Goal: Task Accomplishment & Management: Manage account settings

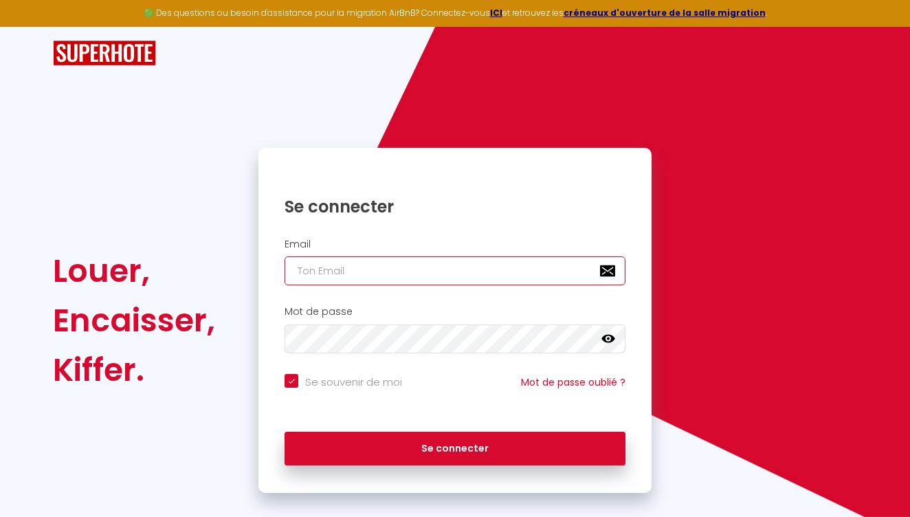
type input "[EMAIL_ADDRESS][DOMAIN_NAME]"
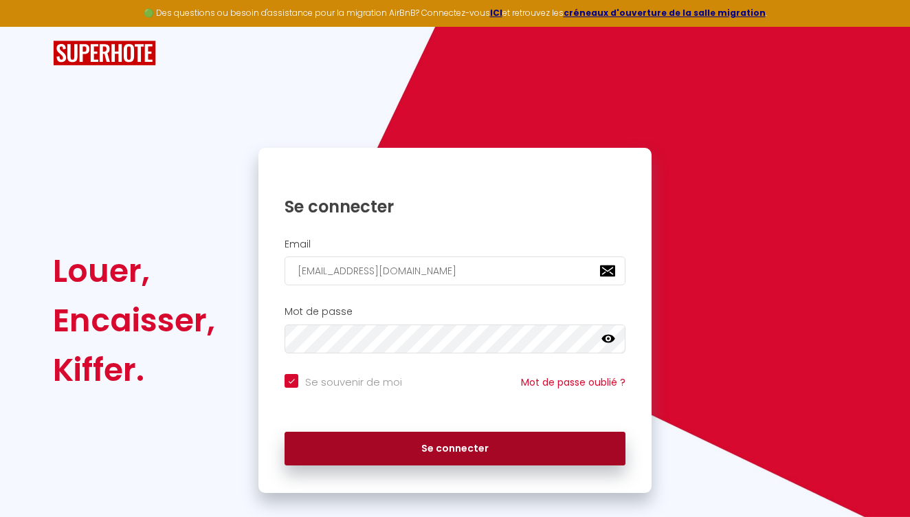
click at [399, 438] on button "Se connecter" at bounding box center [455, 449] width 341 height 34
checkbox input "true"
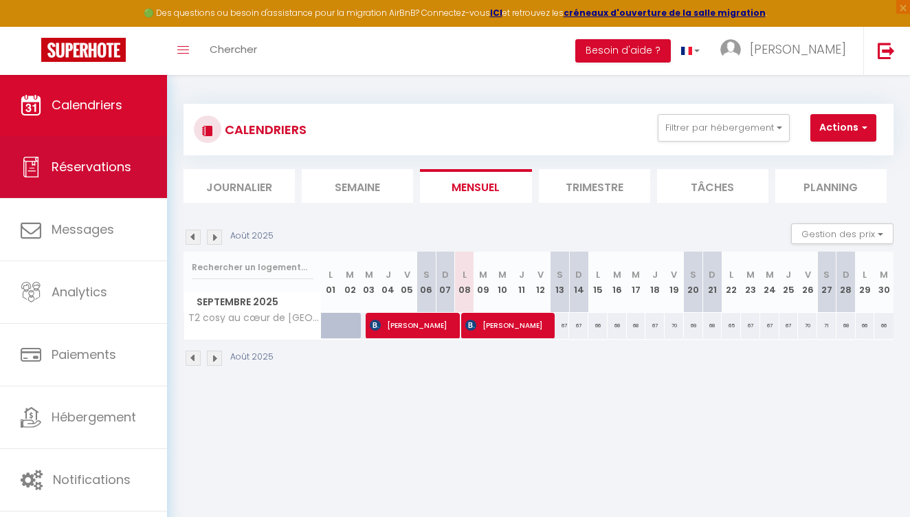
click at [98, 190] on link "Réservations" at bounding box center [83, 167] width 167 height 62
select select "not_cancelled"
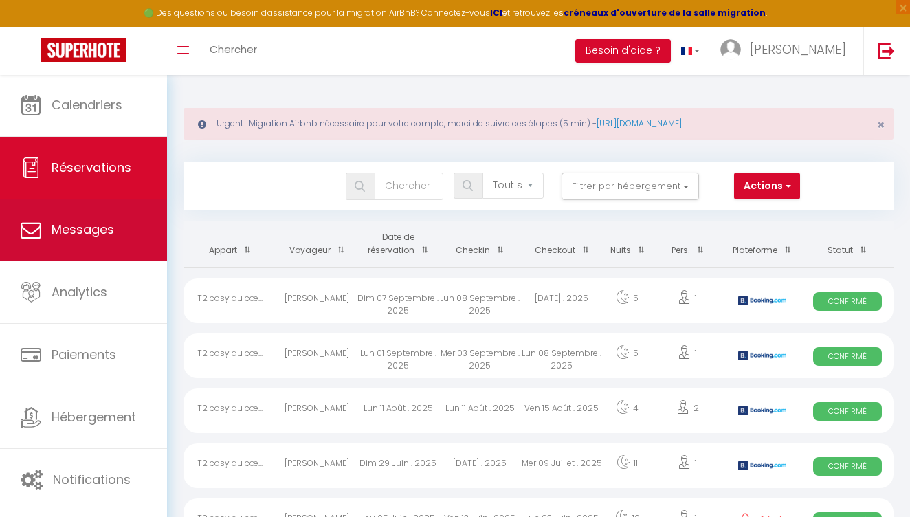
click at [91, 242] on link "Messages" at bounding box center [83, 230] width 167 height 62
select select "message"
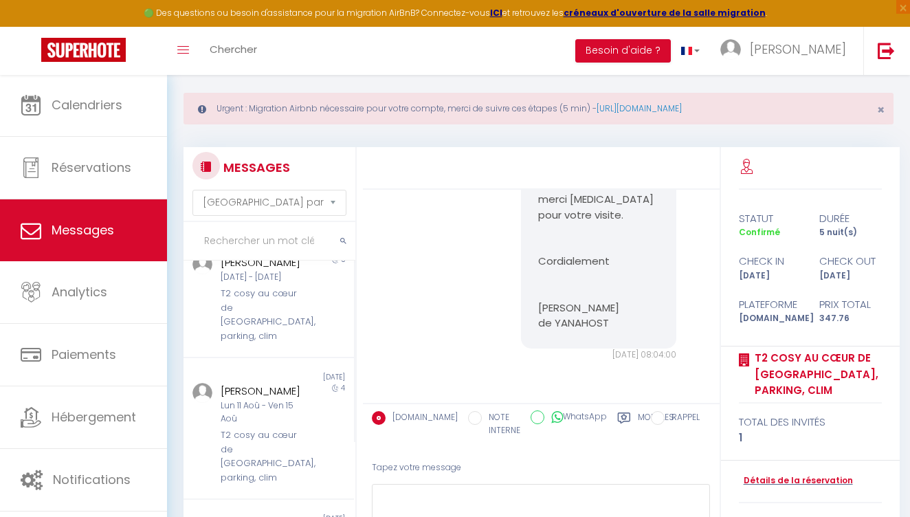
scroll to position [179, 0]
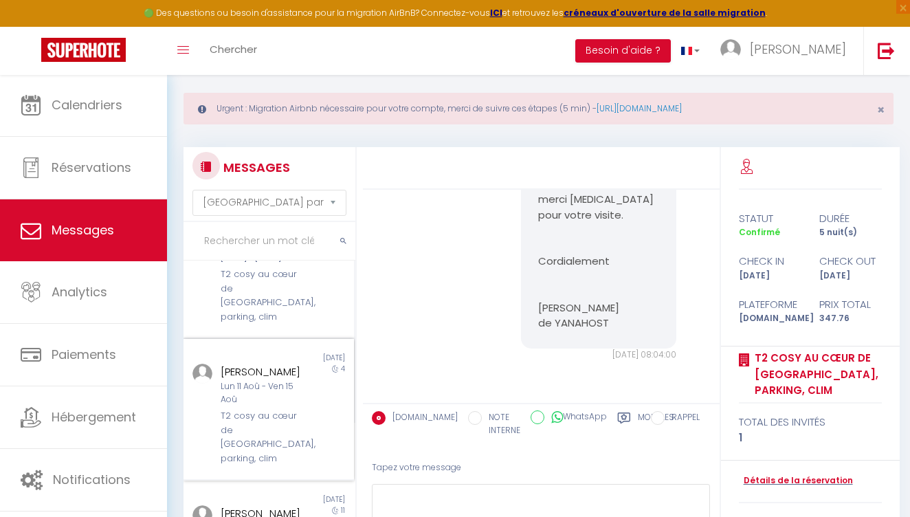
click at [291, 405] on div "Lun 11 Aoû - Ven 15 Aoû" at bounding box center [266, 393] width 90 height 26
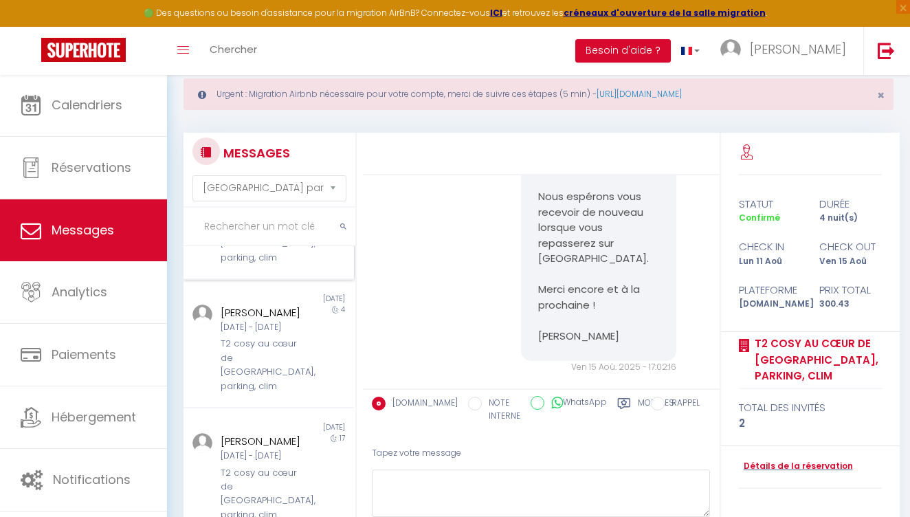
scroll to position [919, 0]
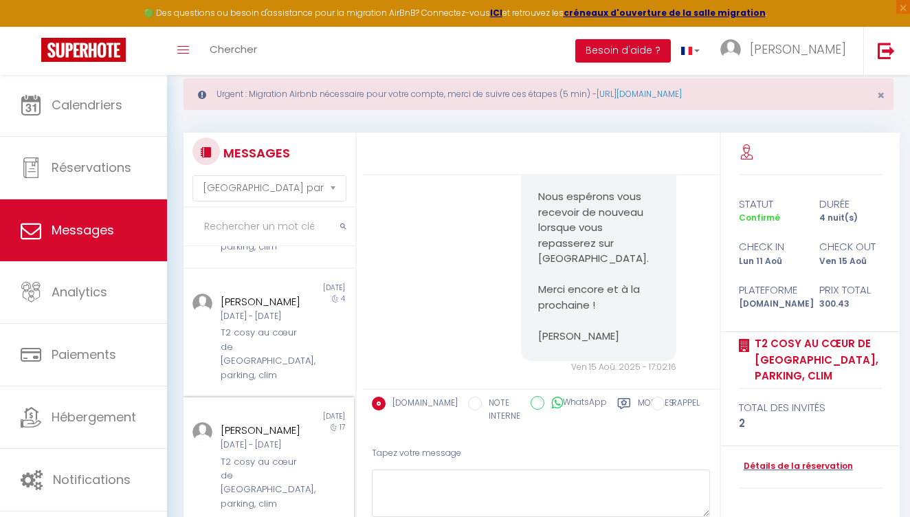
click at [249, 455] on div "T2 cosy au cœur de [GEOGRAPHIC_DATA], parking, clim" at bounding box center [266, 483] width 90 height 56
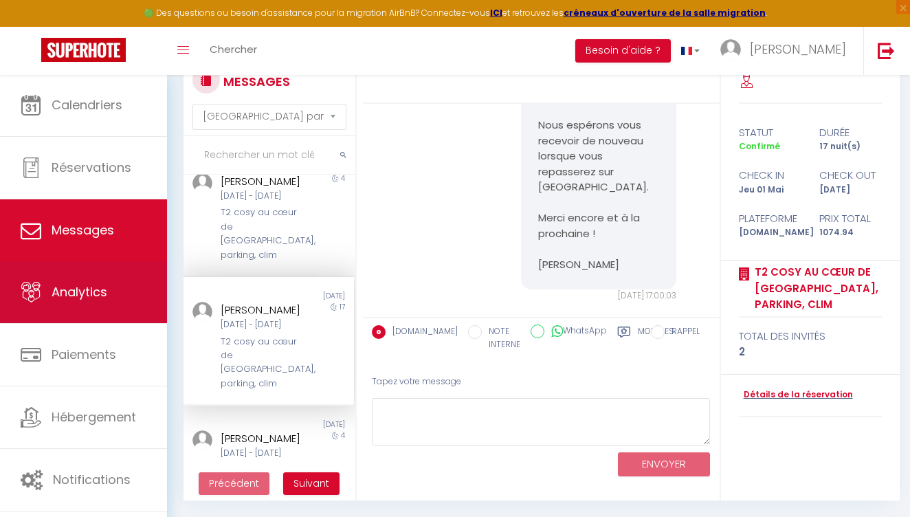
scroll to position [100, 0]
click at [89, 280] on link "Analytics" at bounding box center [83, 292] width 167 height 62
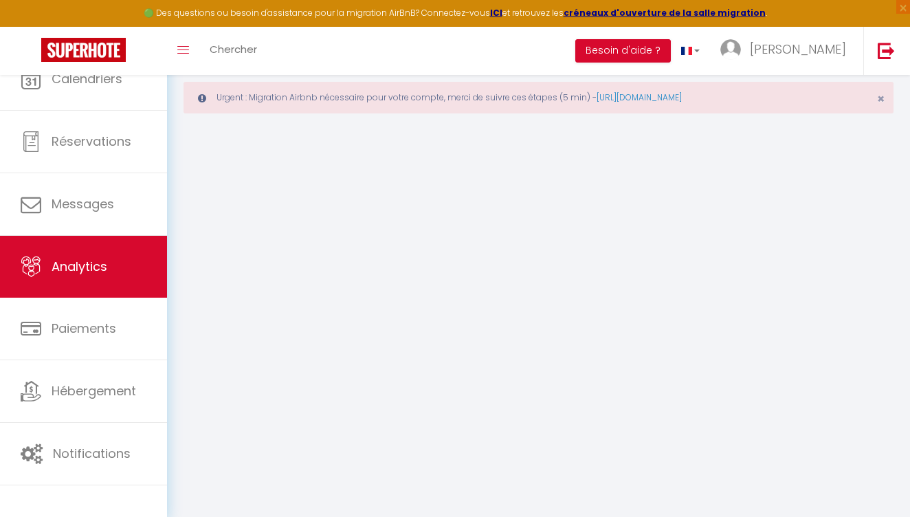
select select "2025"
select select "9"
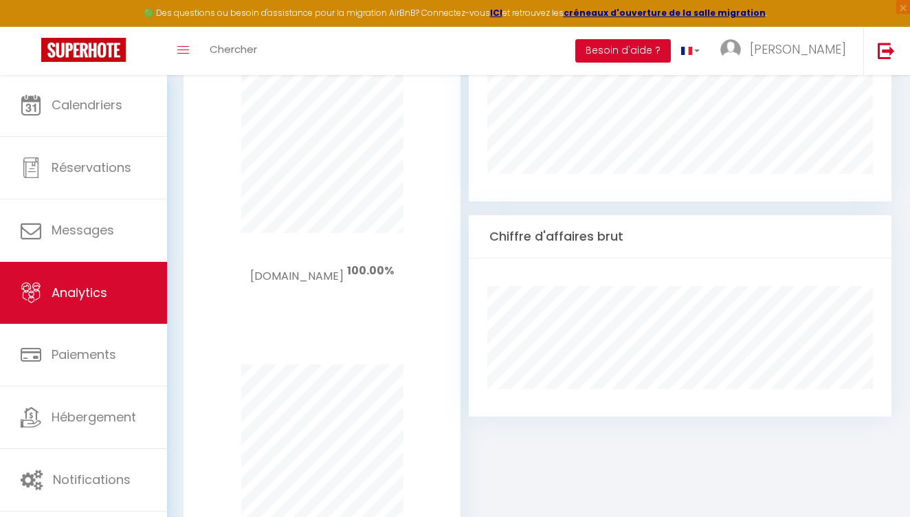
scroll to position [872, 0]
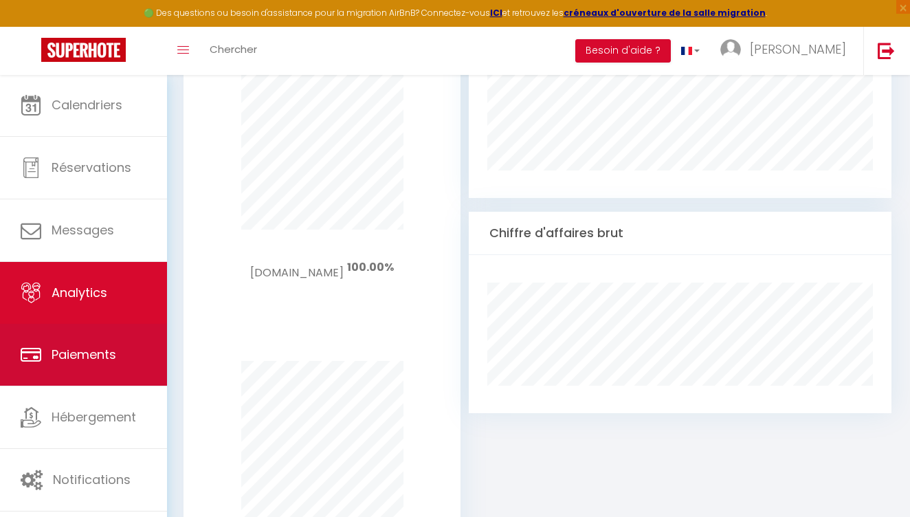
click at [132, 339] on link "Paiements" at bounding box center [83, 355] width 167 height 62
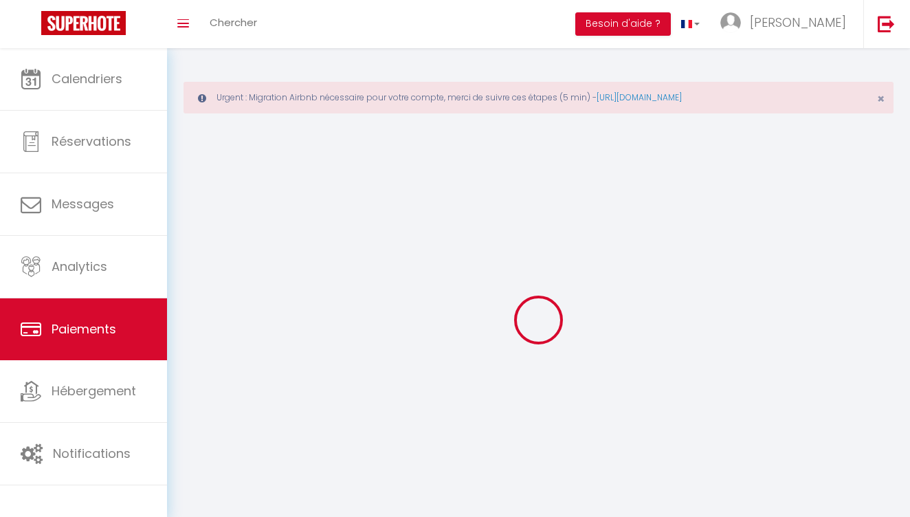
select select "2"
select select "0"
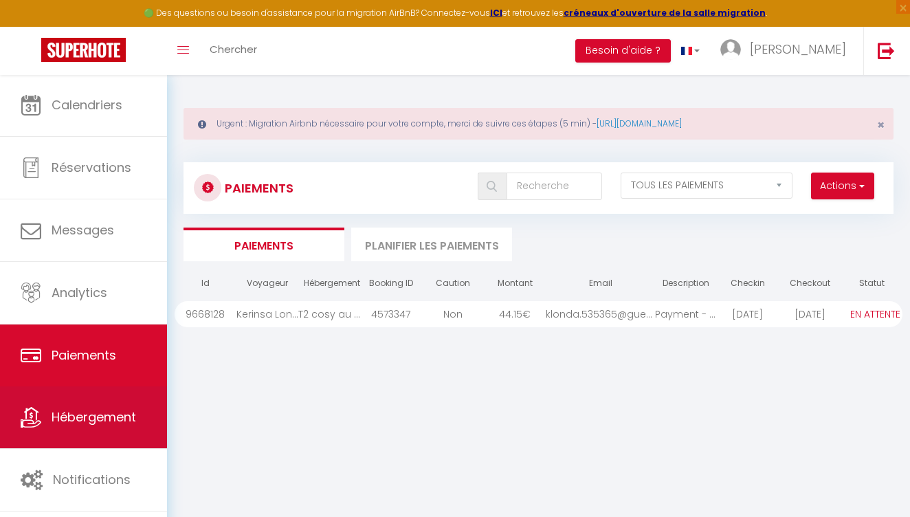
click at [118, 406] on link "Hébergement" at bounding box center [83, 417] width 167 height 62
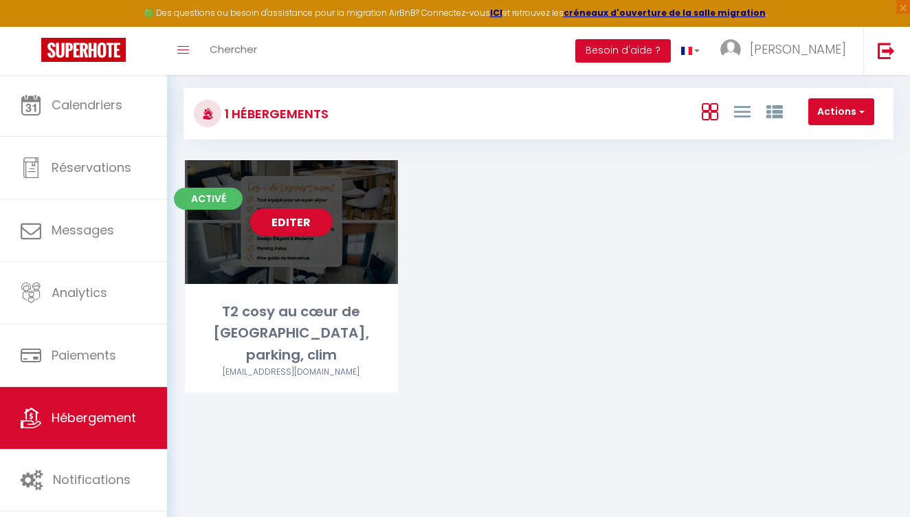
scroll to position [74, 0]
click at [296, 218] on link "Editer" at bounding box center [291, 221] width 82 height 27
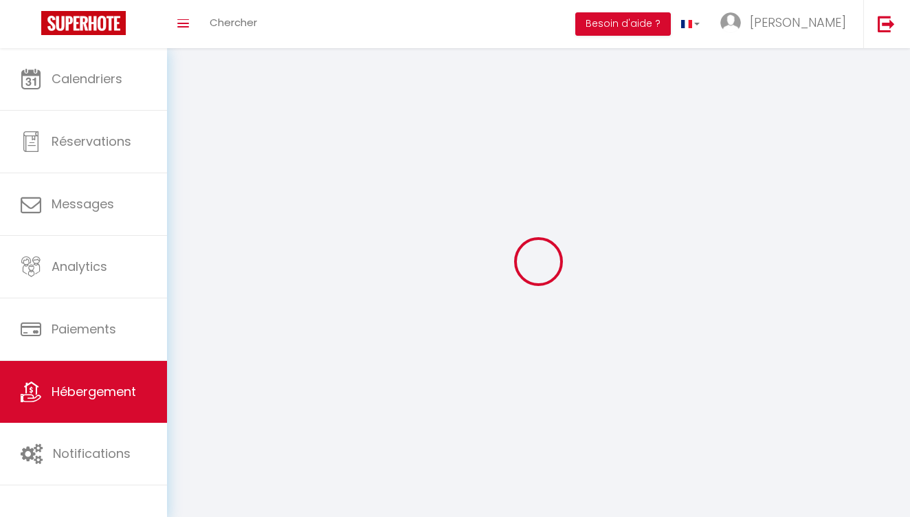
select select "1"
select select
select select "28"
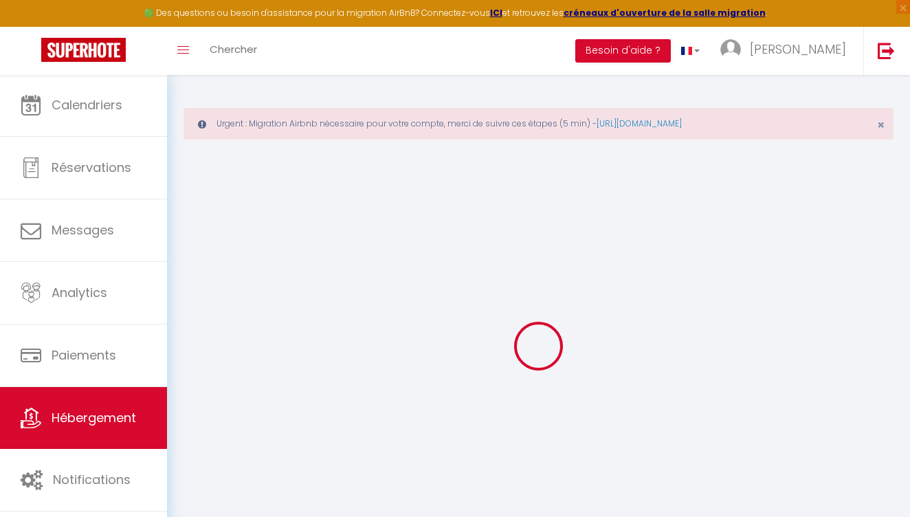
select select
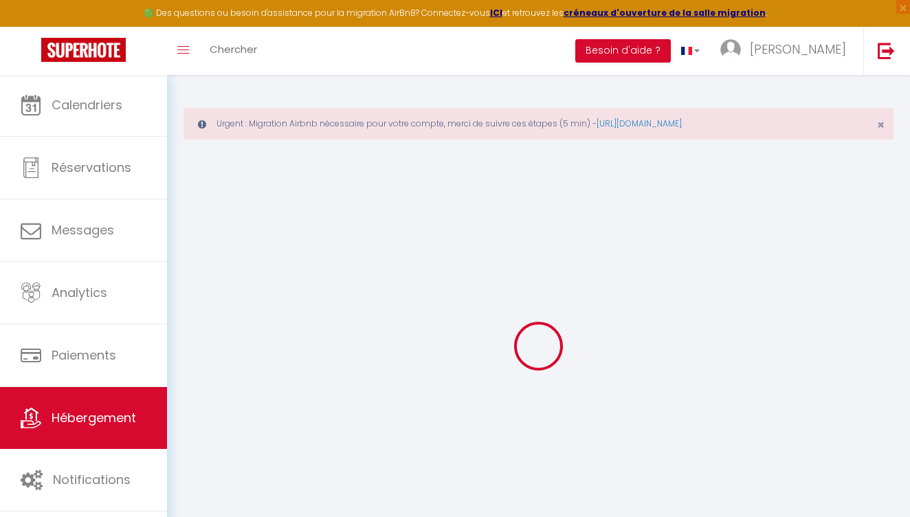
select select
checkbox input "false"
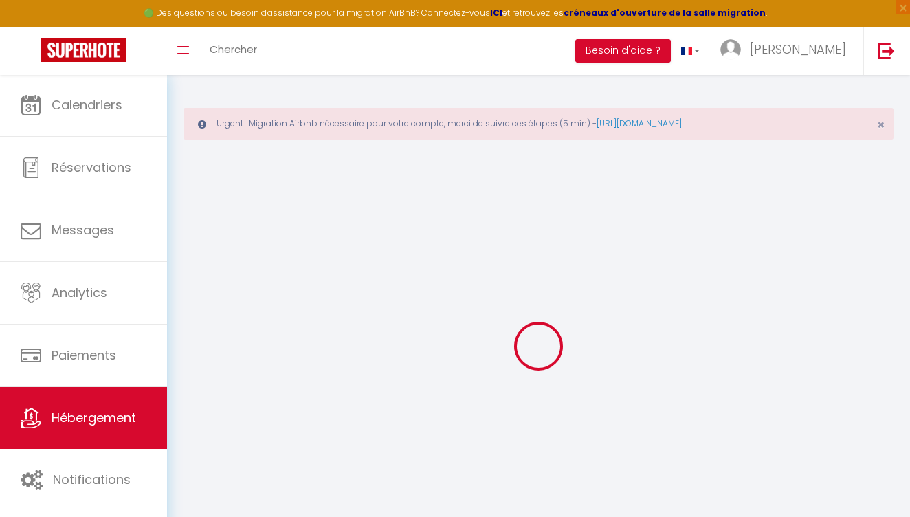
select select
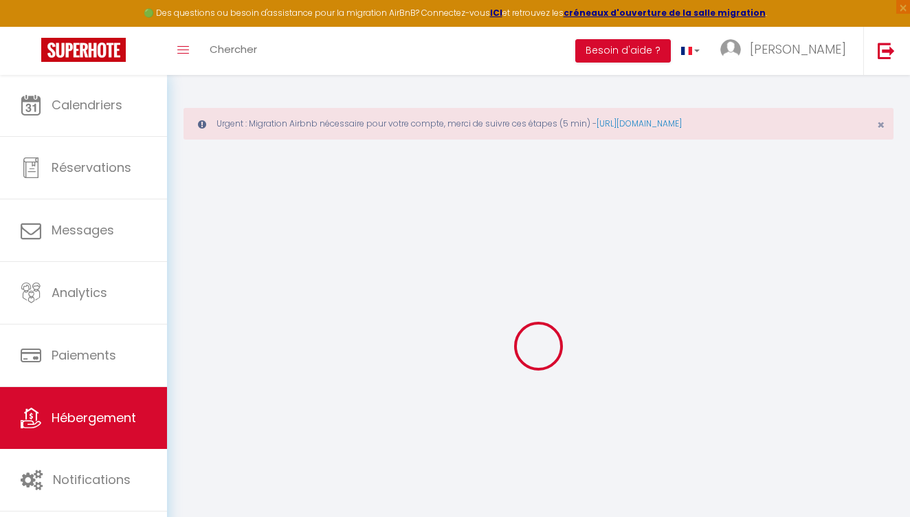
select select
checkbox input "false"
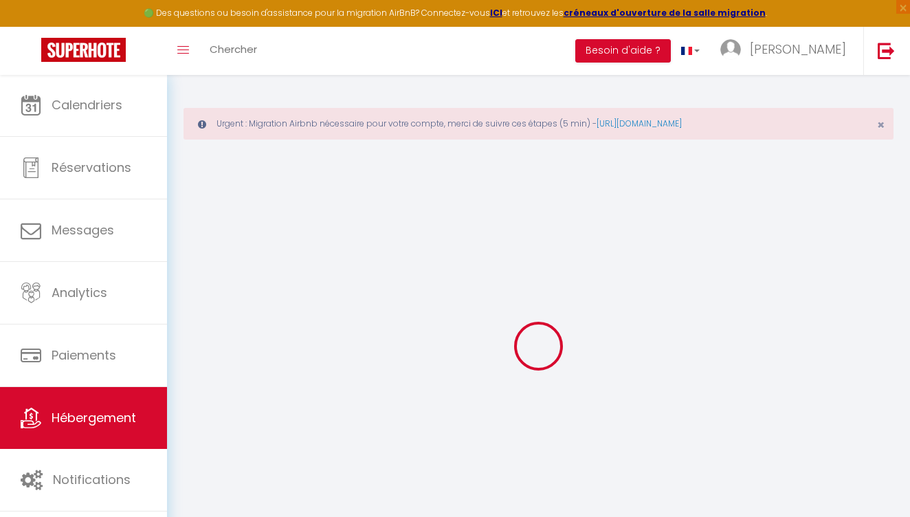
checkbox input "false"
select select
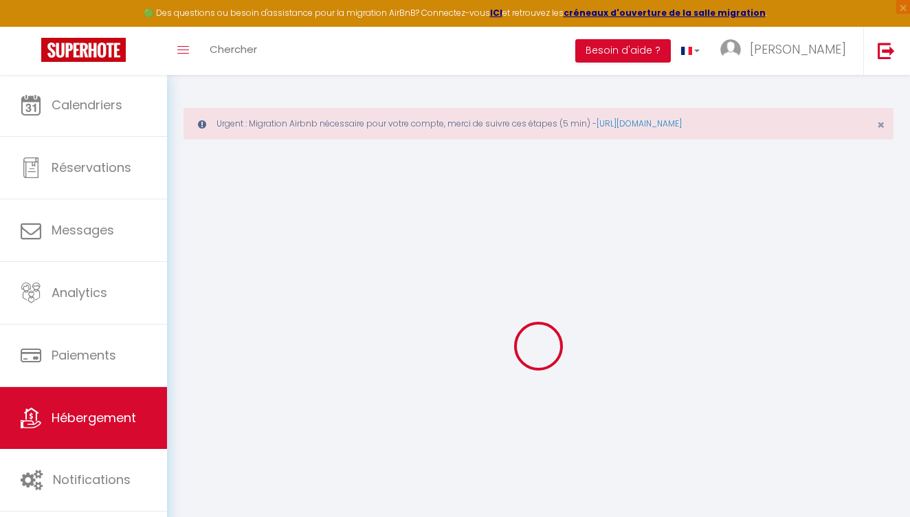
select select
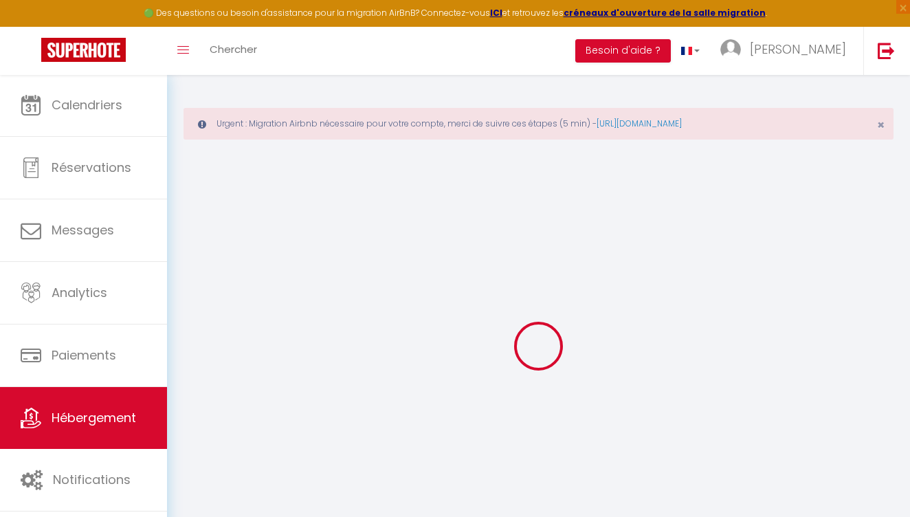
checkbox input "false"
select select
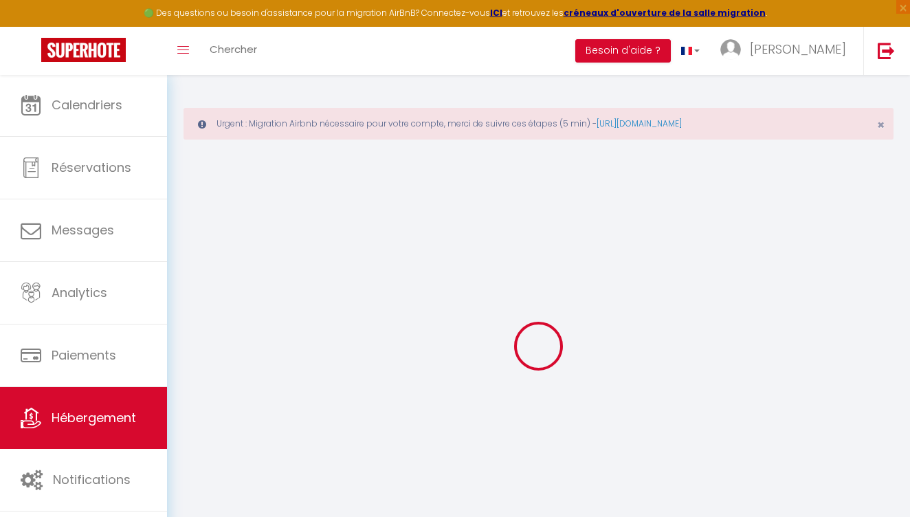
select select
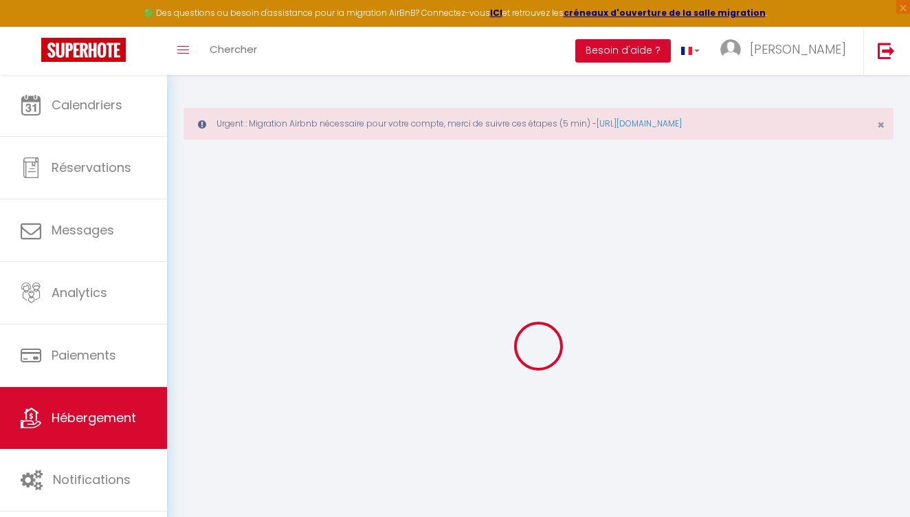
select select
checkbox input "false"
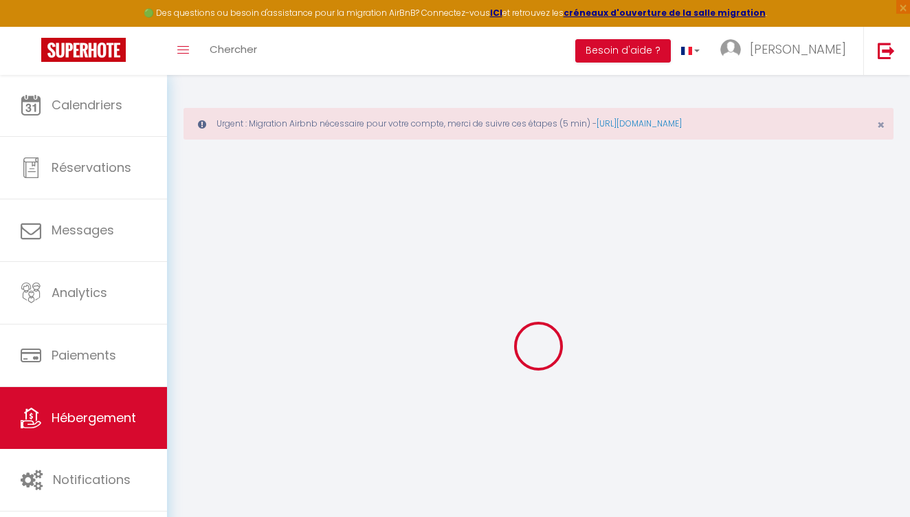
checkbox input "false"
select select
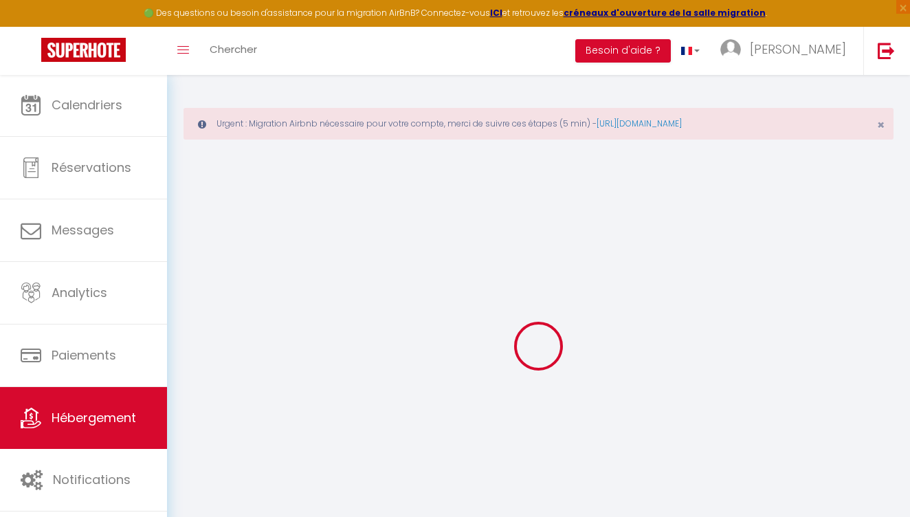
select select
checkbox input "false"
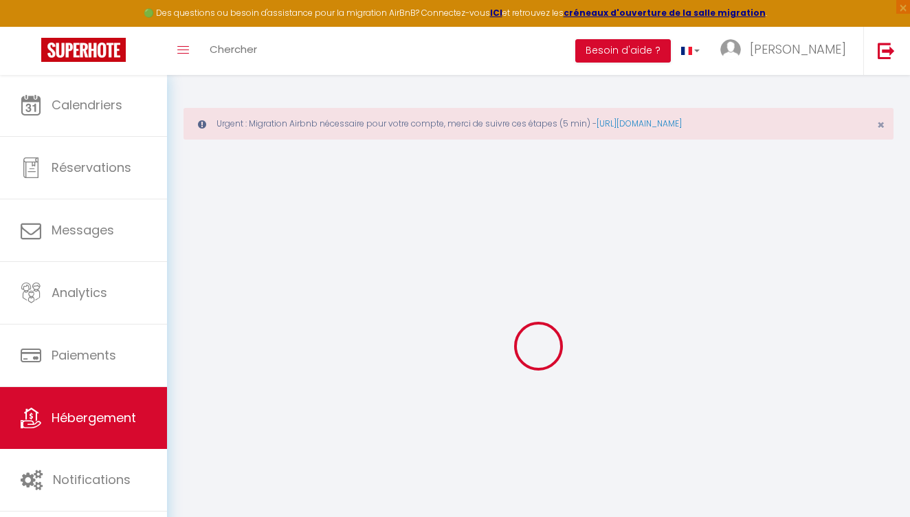
checkbox input "false"
select select
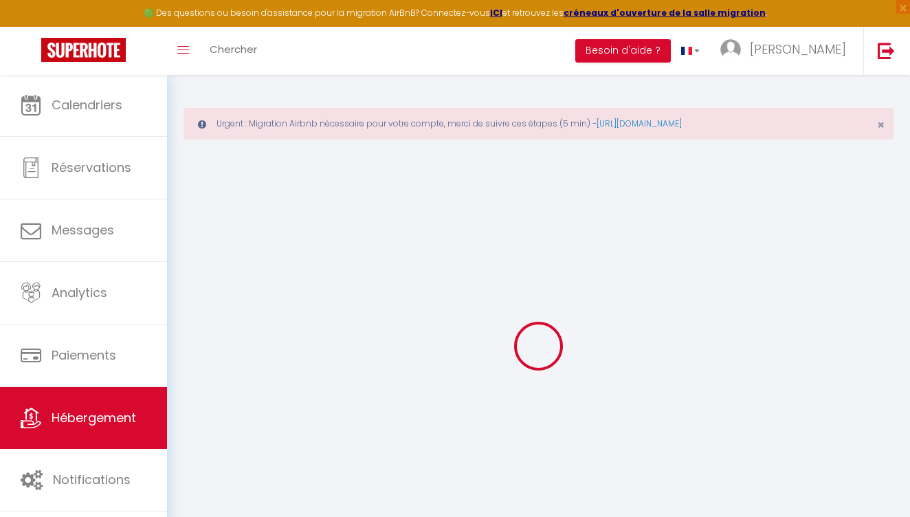
type input "T2 cosy au cœur de [GEOGRAPHIC_DATA], parking, clim"
type input "[PERSON_NAME]"
type input "70"
select select
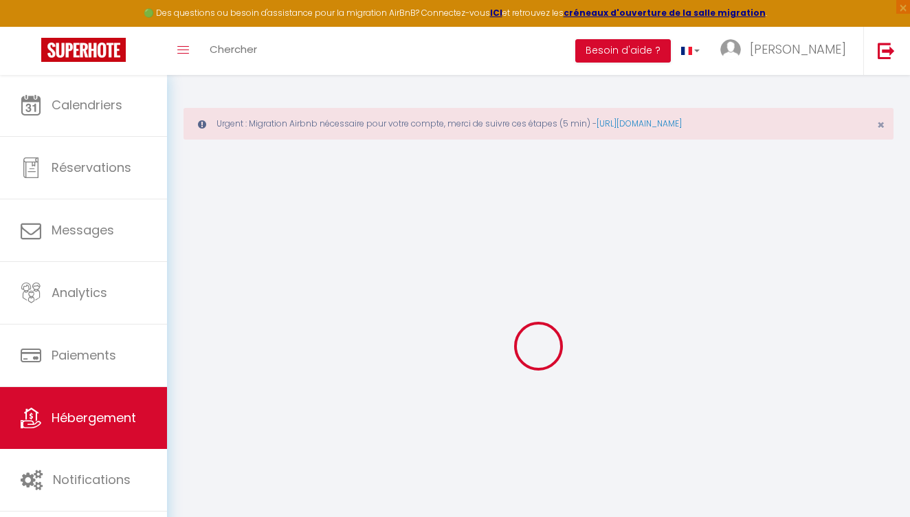
select select
type input "[STREET_ADDRESS] Méthon"
type input "97354"
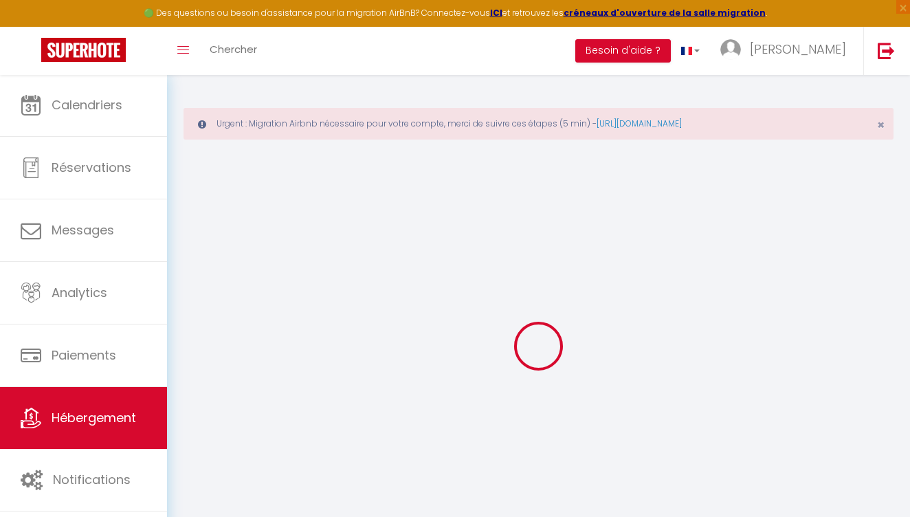
type input "Montjoly"
select select "76"
type input "[EMAIL_ADDRESS][DOMAIN_NAME]"
select select "11008"
checkbox input "false"
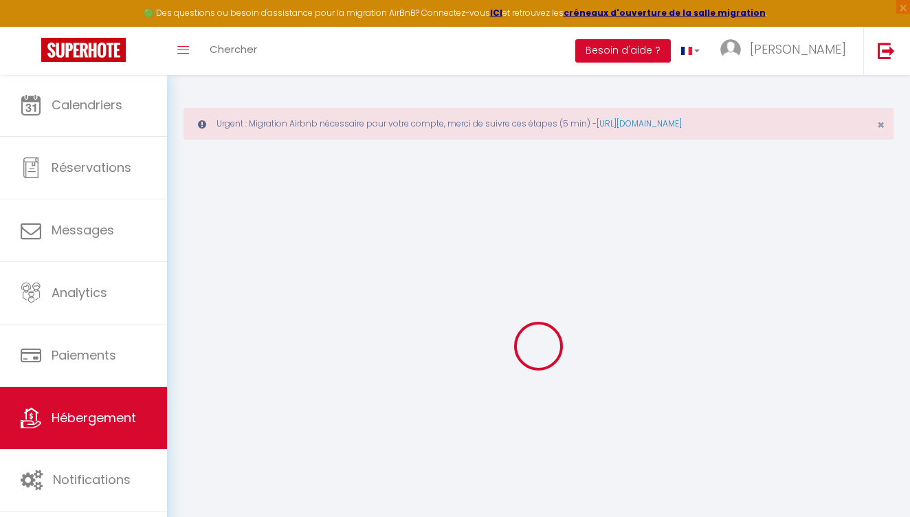
checkbox input "false"
select select
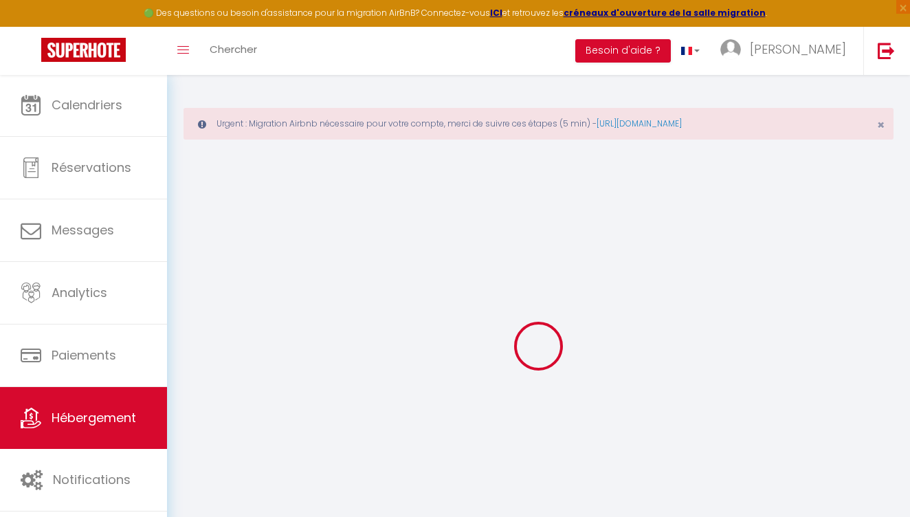
type input "0"
select select
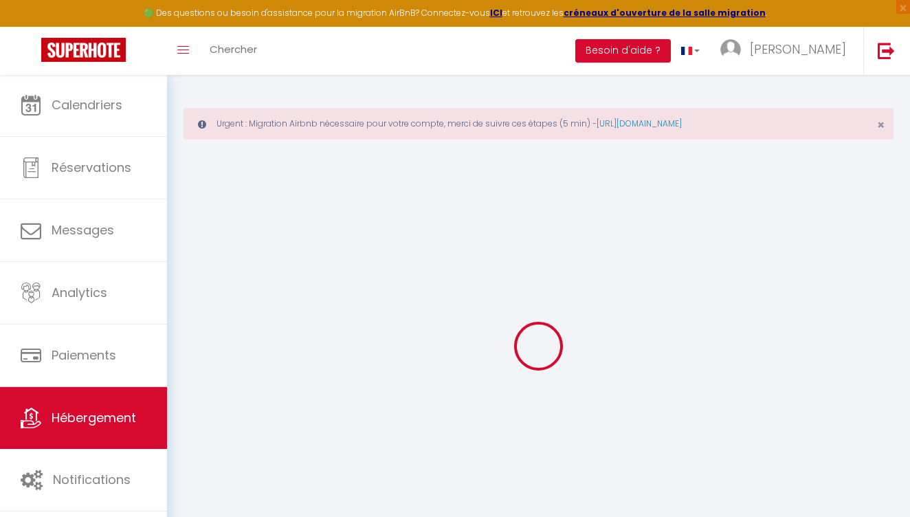
select select
checkbox input "false"
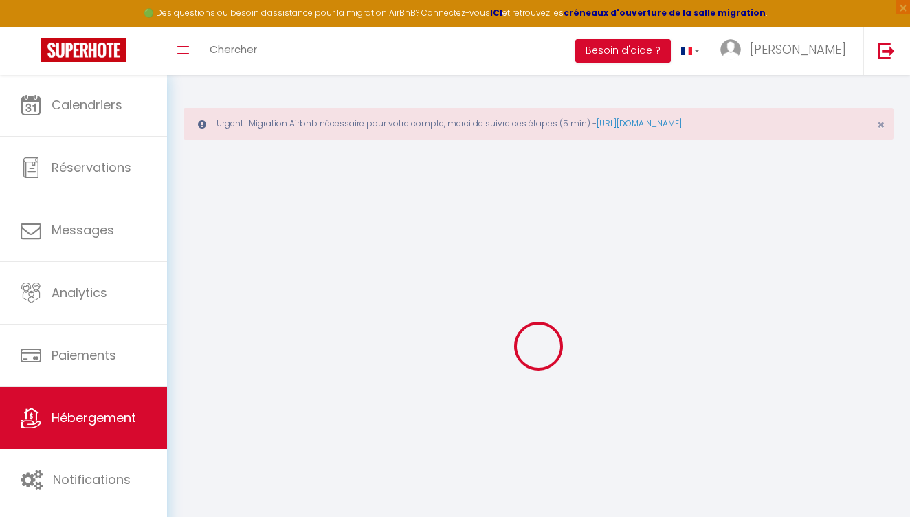
checkbox input "false"
select select
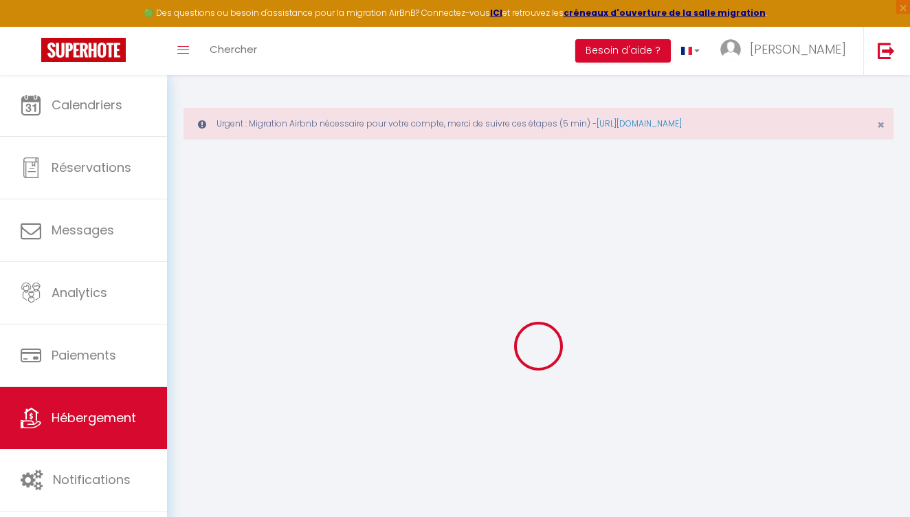
select select
checkbox input "false"
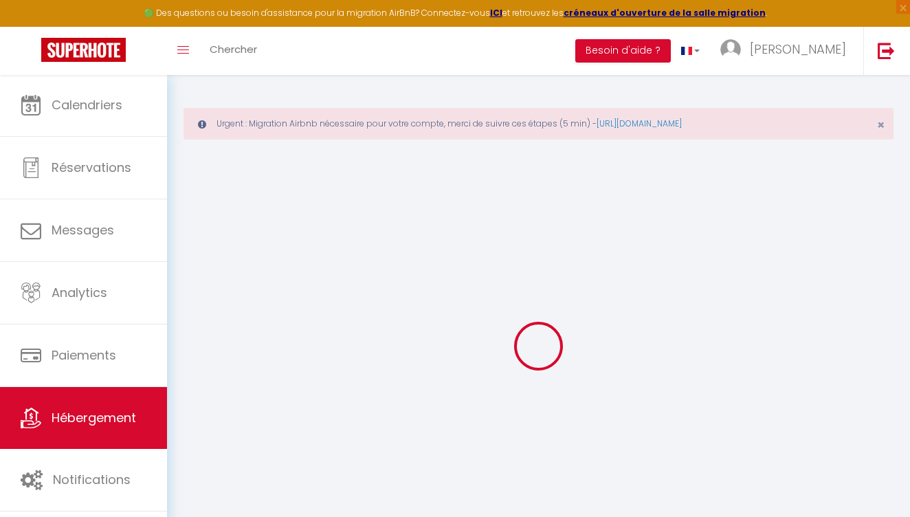
checkbox input "false"
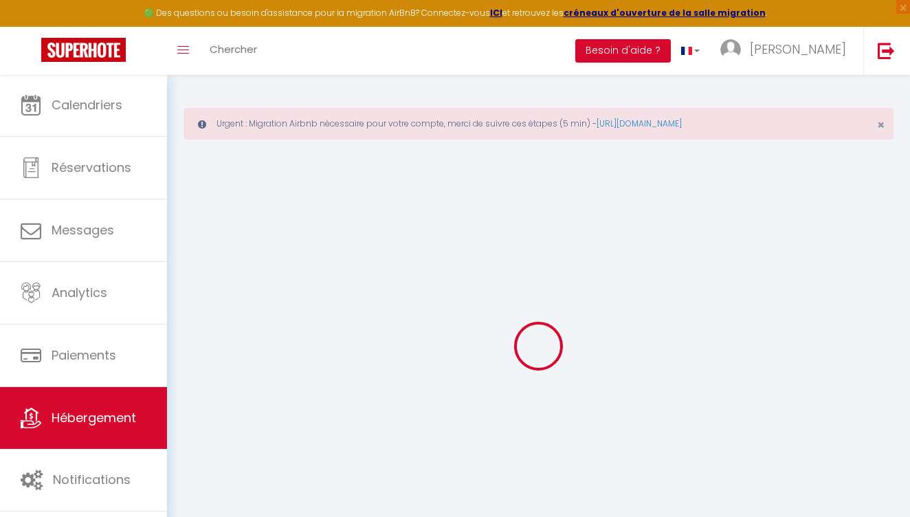
checkbox input "false"
select select "15:00"
select select
select select "11:00"
select select "30"
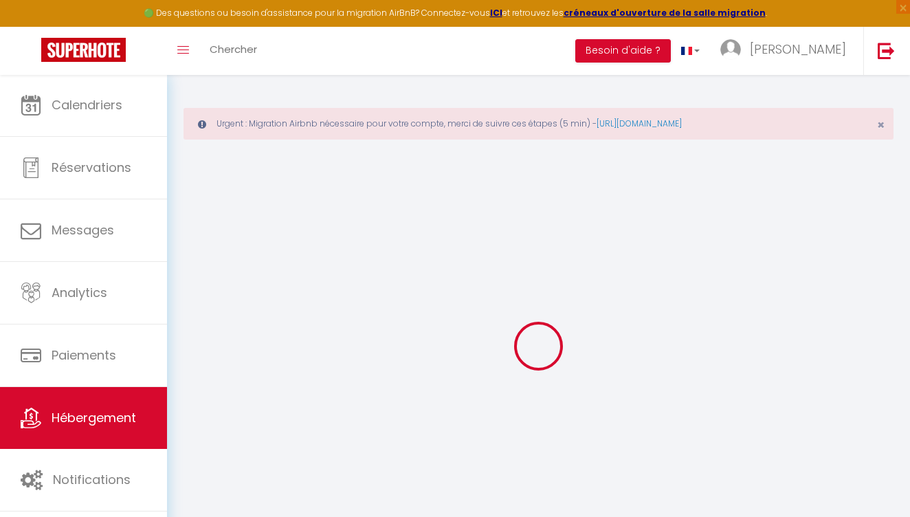
select select "120"
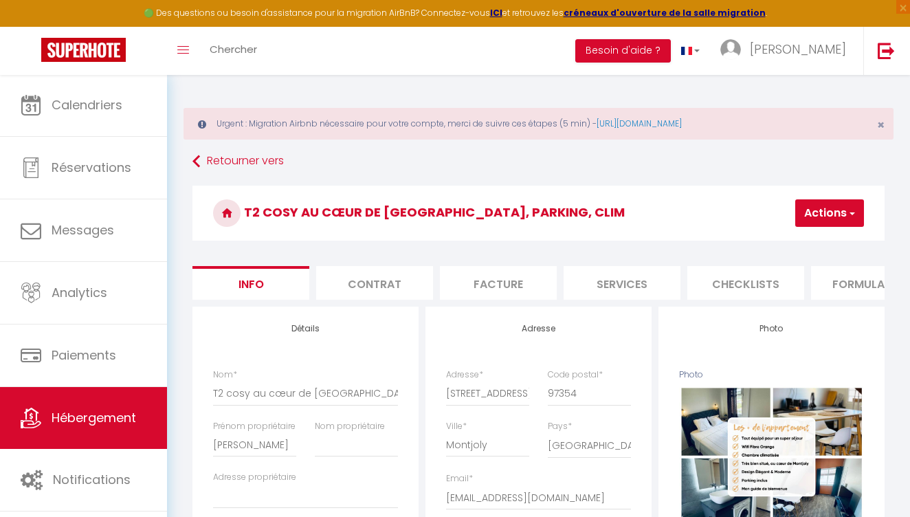
select select
checkbox input "false"
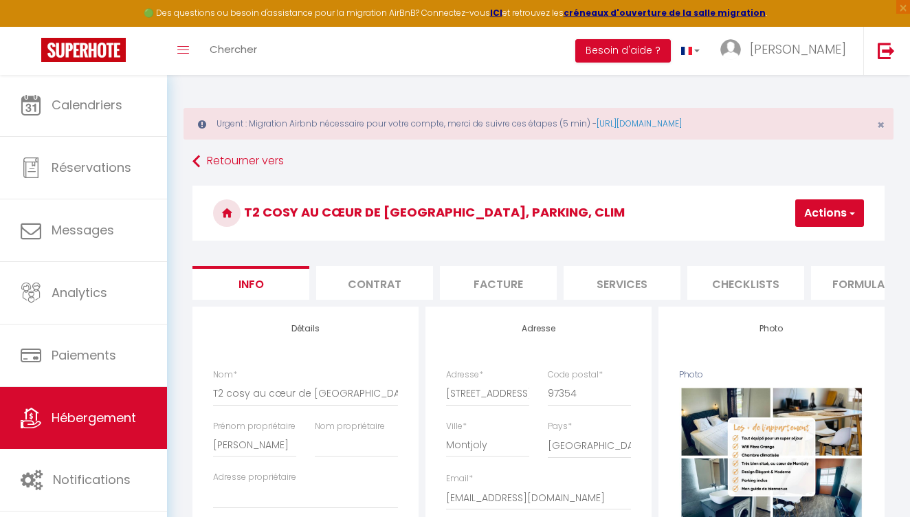
click at [376, 295] on li "Contrat" at bounding box center [374, 283] width 117 height 34
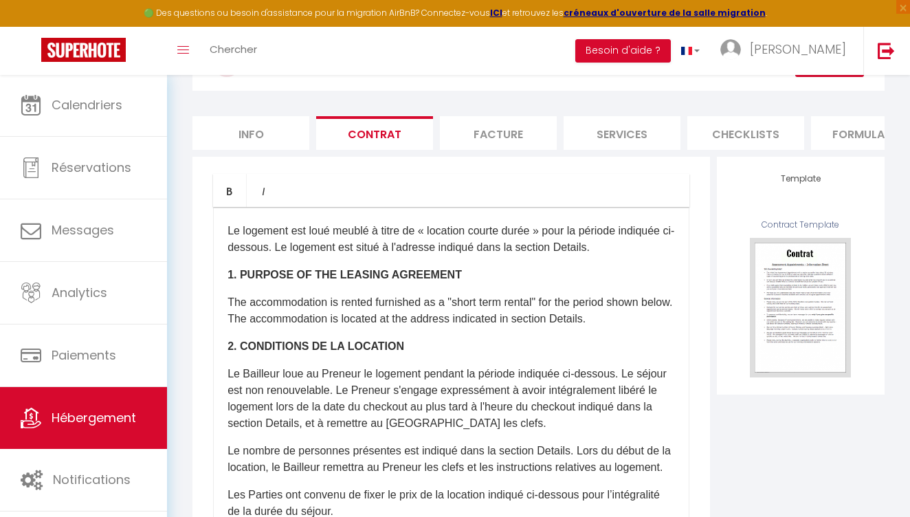
scroll to position [148, 0]
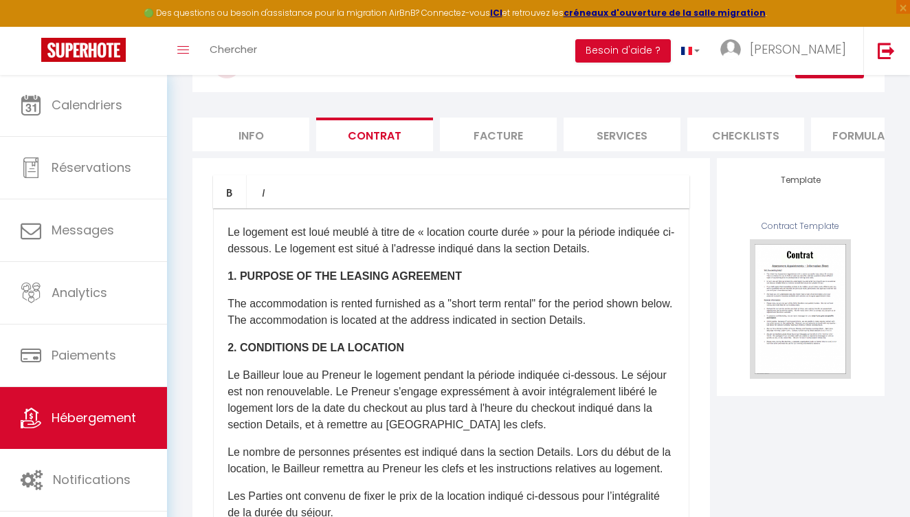
click at [495, 145] on li "Facture" at bounding box center [498, 135] width 117 height 34
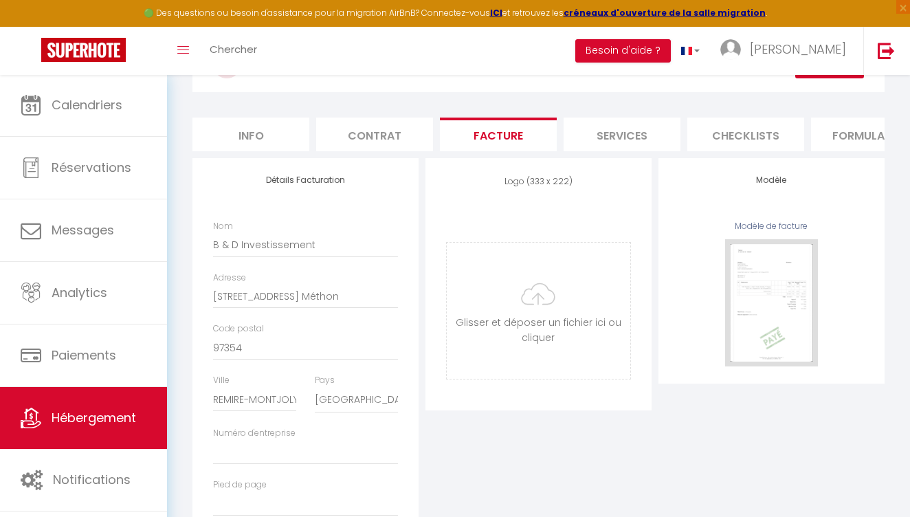
click at [648, 144] on li "Services" at bounding box center [622, 135] width 117 height 34
select select
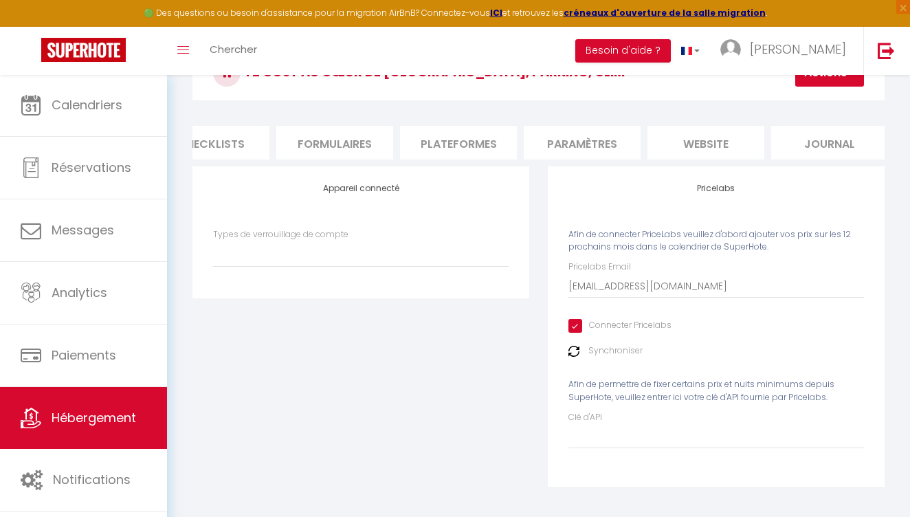
scroll to position [0, 538]
click at [421, 140] on li "Plateformes" at bounding box center [455, 143] width 117 height 34
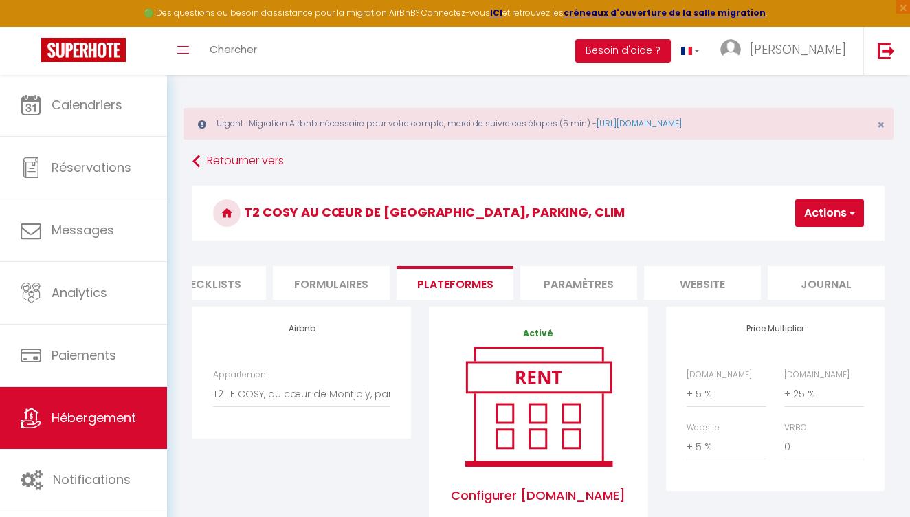
click at [575, 285] on li "Paramètres" at bounding box center [578, 283] width 117 height 34
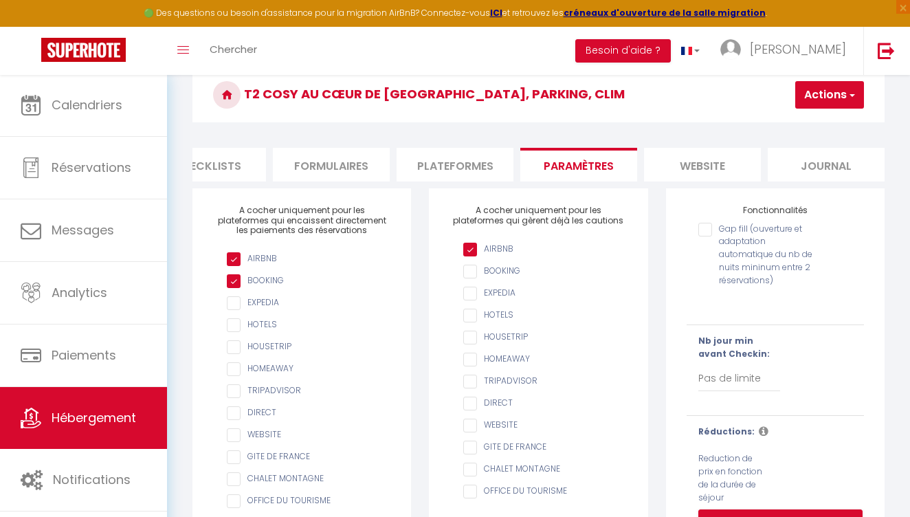
scroll to position [113, 0]
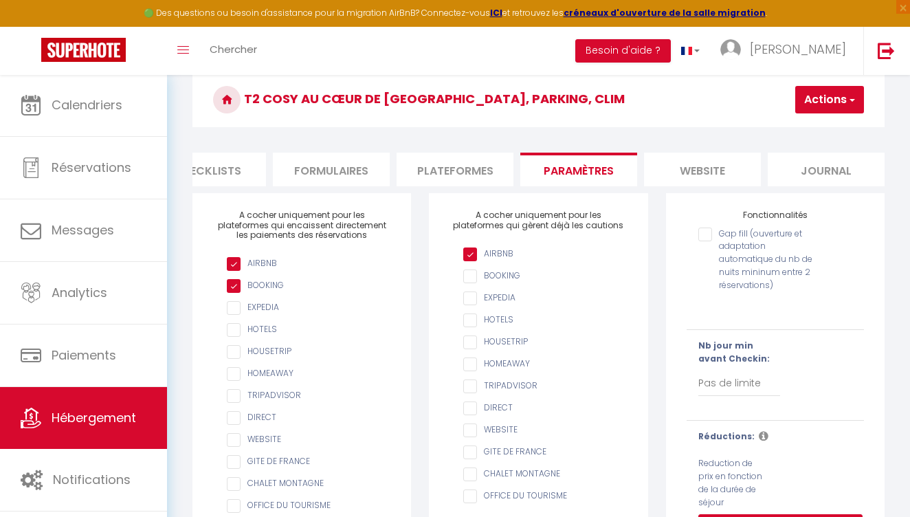
click at [713, 175] on li "website" at bounding box center [702, 170] width 117 height 34
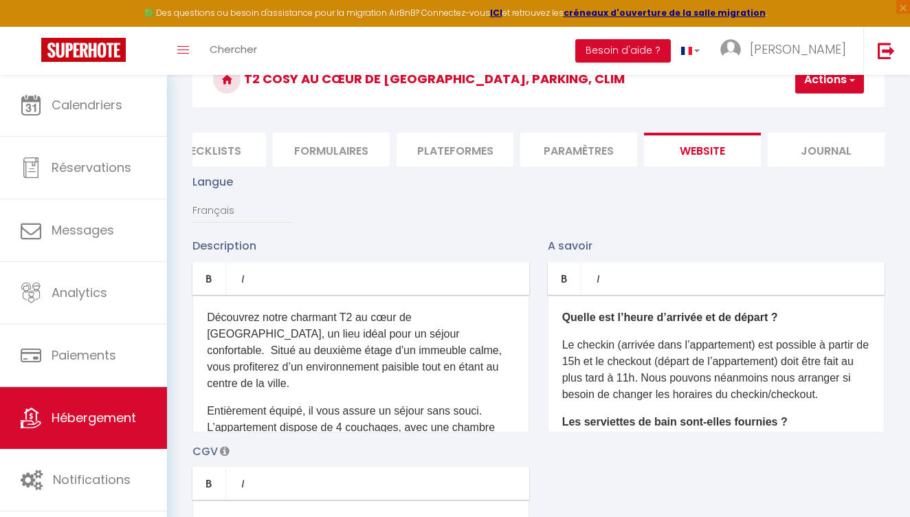
click at [842, 141] on li "Journal" at bounding box center [826, 150] width 117 height 34
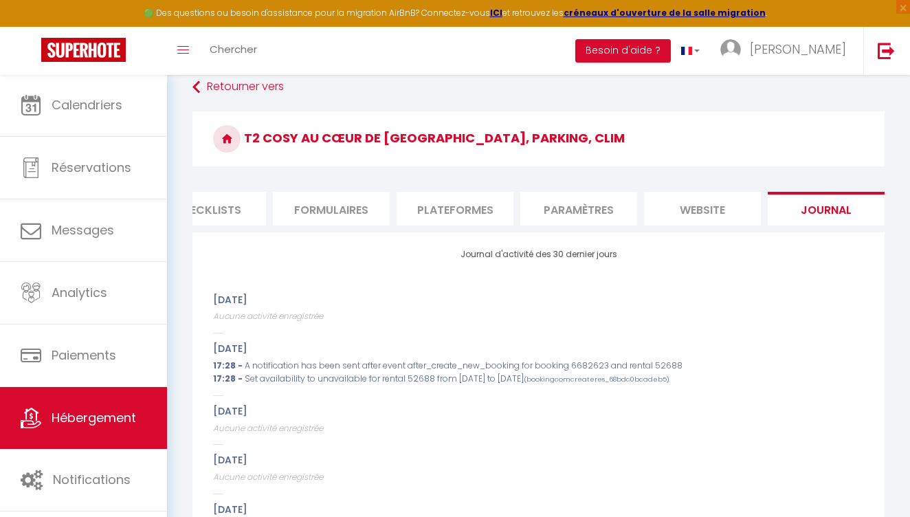
click at [223, 194] on li "Checklists" at bounding box center [207, 209] width 117 height 34
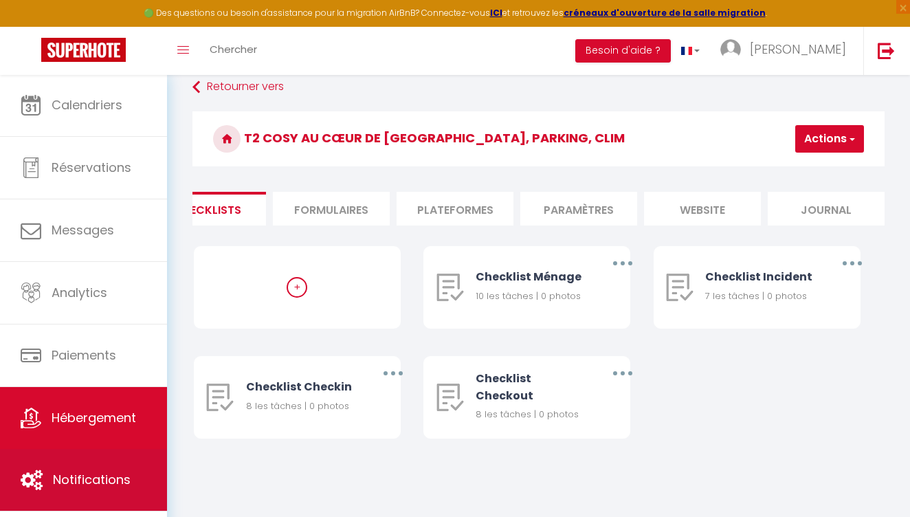
scroll to position [74, 0]
click at [118, 472] on span "Notifications" at bounding box center [92, 479] width 78 height 17
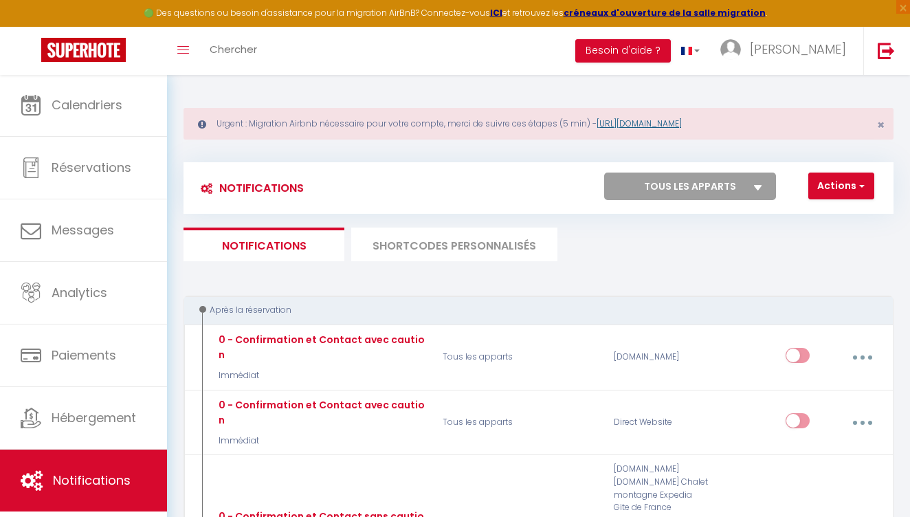
click at [676, 126] on link "[URL][DOMAIN_NAME]" at bounding box center [639, 124] width 85 height 12
